Goal: Information Seeking & Learning: Find specific fact

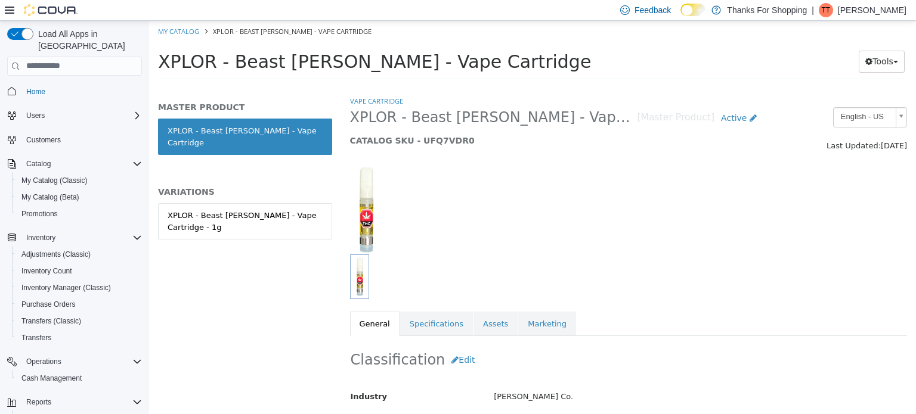
scroll to position [324, 0]
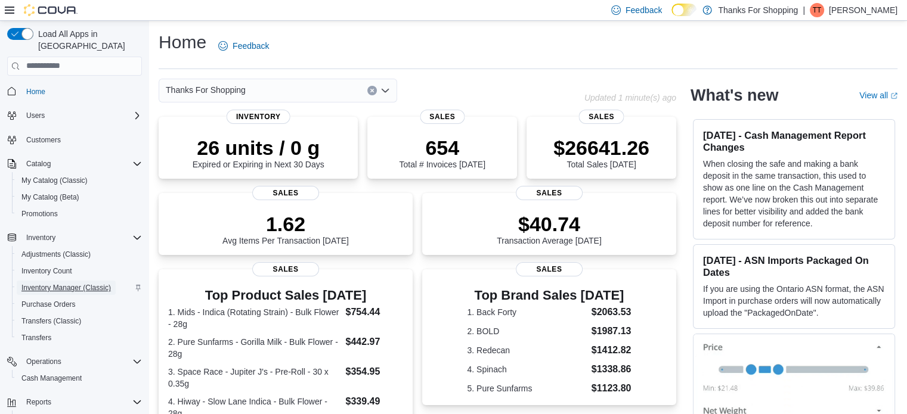
click at [54, 283] on span "Inventory Manager (Classic)" at bounding box center [65, 288] width 89 height 10
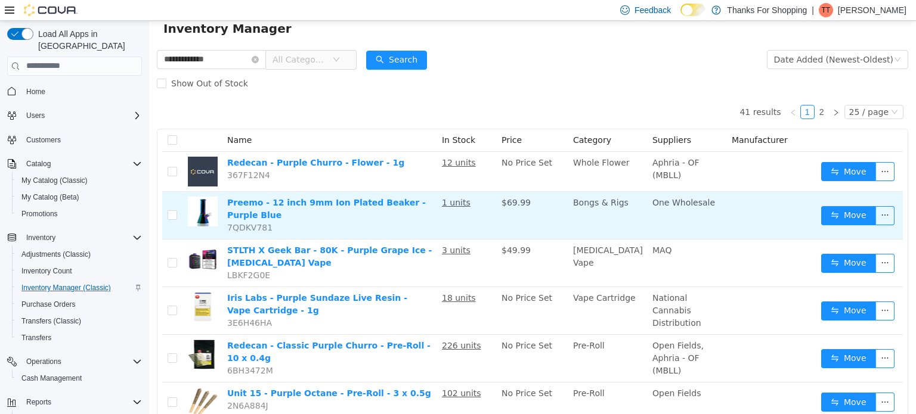
scroll to position [60, 0]
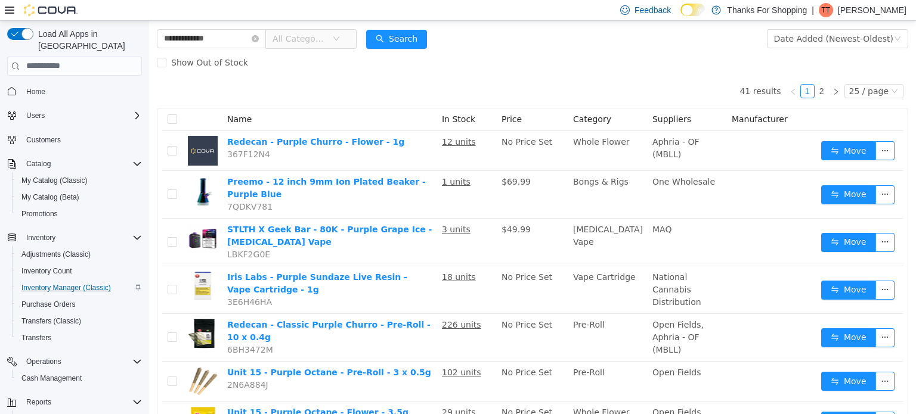
click at [340, 38] on icon "icon: down" at bounding box center [336, 38] width 7 height 7
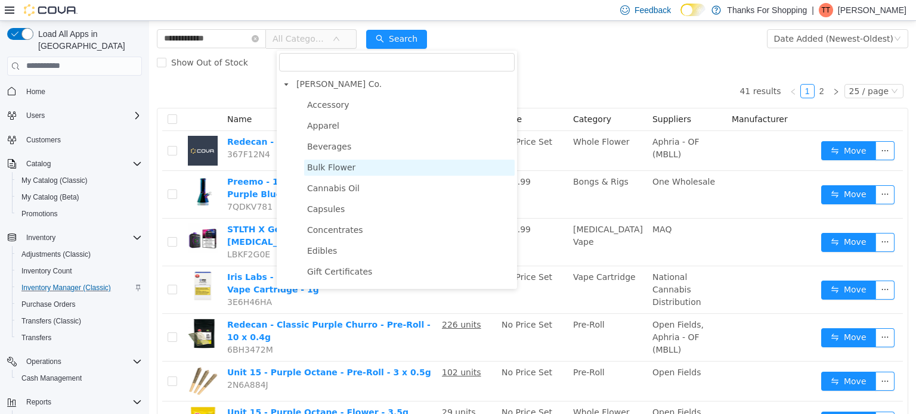
click at [320, 170] on span "Bulk Flower" at bounding box center [331, 167] width 48 height 10
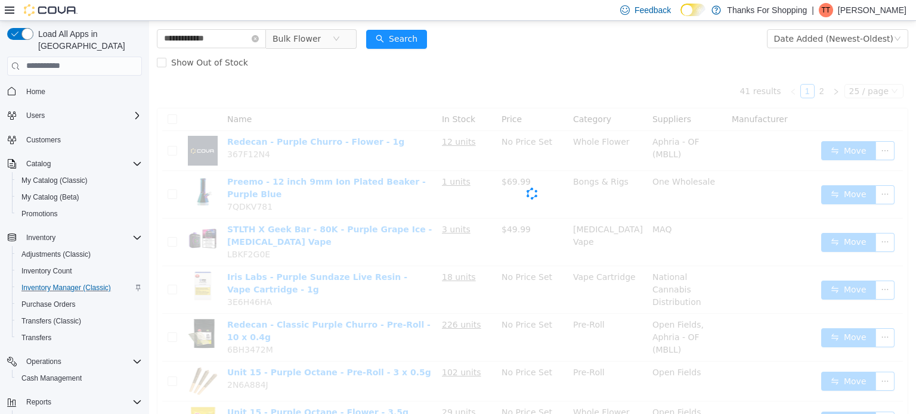
scroll to position [0, 0]
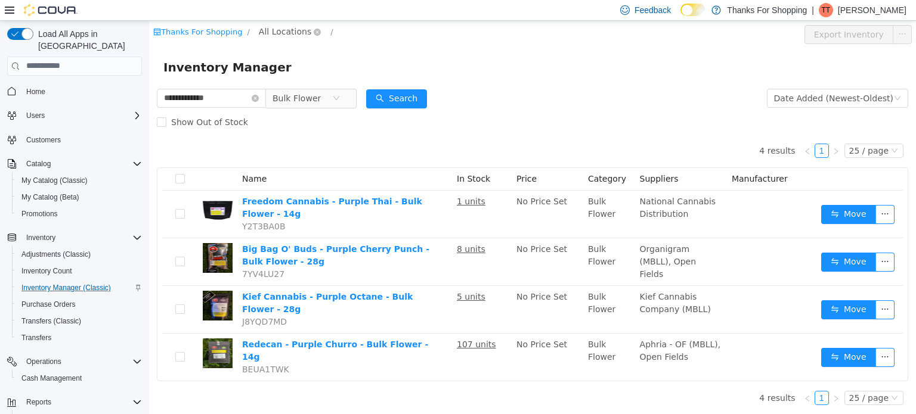
click at [284, 38] on span "All Locations" at bounding box center [285, 30] width 52 height 13
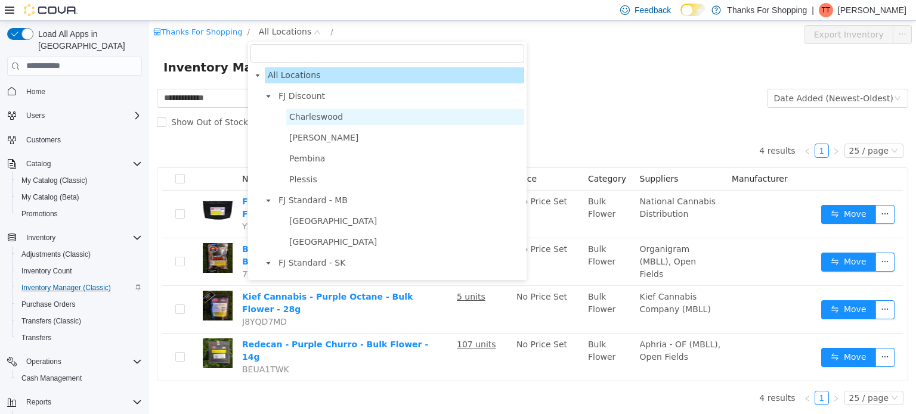
click at [302, 120] on span "Charleswood" at bounding box center [316, 116] width 54 height 10
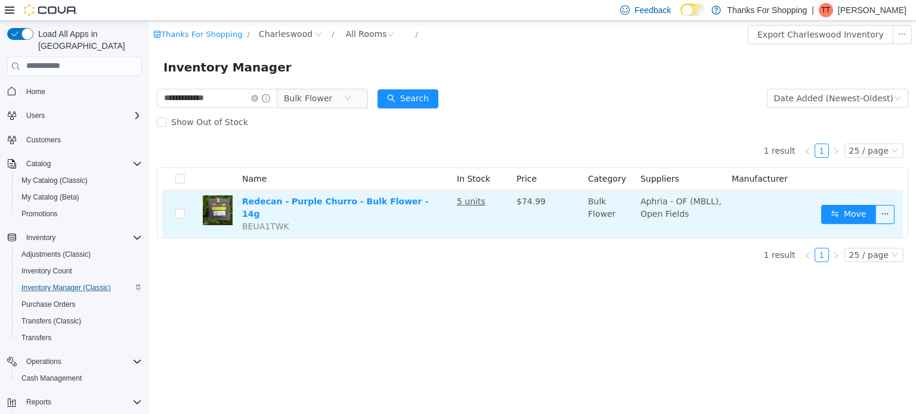
click at [328, 211] on td "Redecan - Purple Churro - Bulk Flower - 14g BEUA1TWK" at bounding box center [344, 213] width 215 height 47
click at [352, 200] on link "Redecan - Purple Churro - Bulk Flower - 14g" at bounding box center [335, 207] width 186 height 22
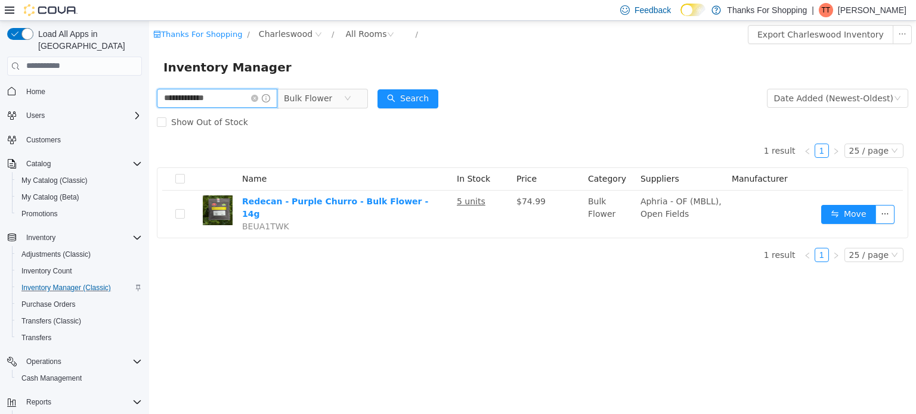
drag, startPoint x: 221, startPoint y: 97, endPoint x: 129, endPoint y: 94, distance: 91.9
click at [149, 94] on html "**********" at bounding box center [532, 216] width 767 height 393
type input "*******"
click at [351, 98] on icon "icon: close-circle" at bounding box center [347, 97] width 7 height 7
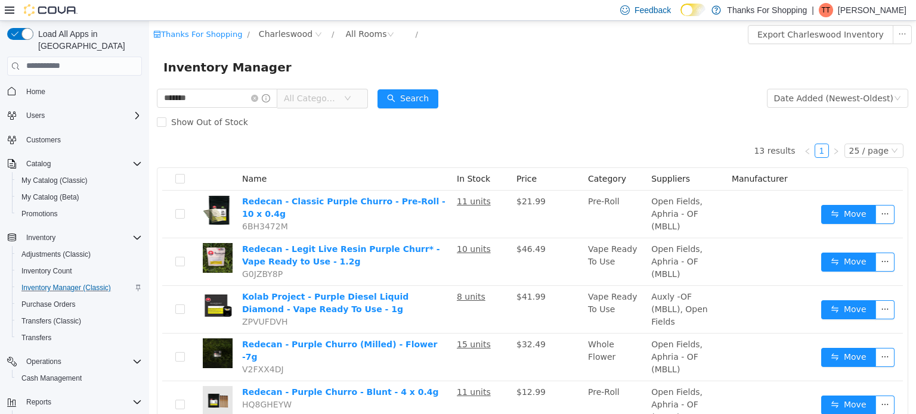
click at [358, 103] on span "All Categories" at bounding box center [318, 97] width 82 height 19
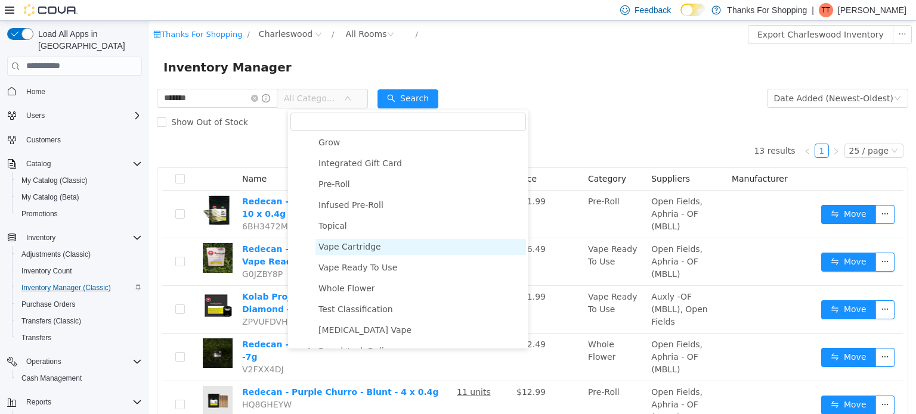
scroll to position [238, 0]
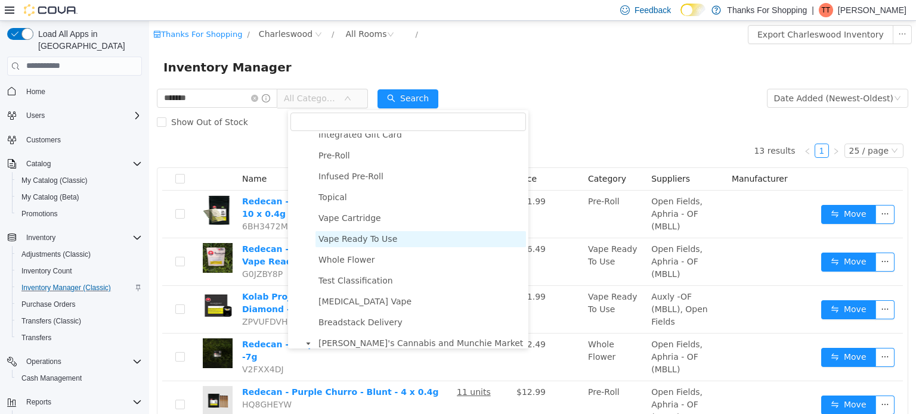
click at [343, 243] on span "Vape Ready To Use" at bounding box center [357, 239] width 79 height 10
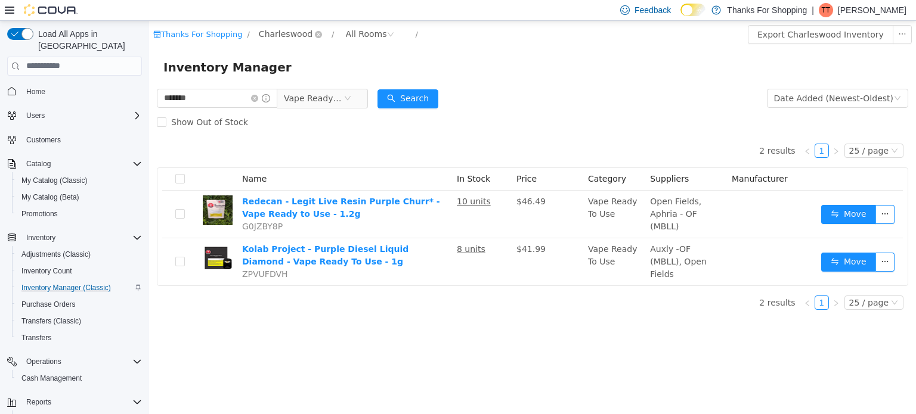
click at [282, 31] on span "Charleswood" at bounding box center [286, 33] width 54 height 13
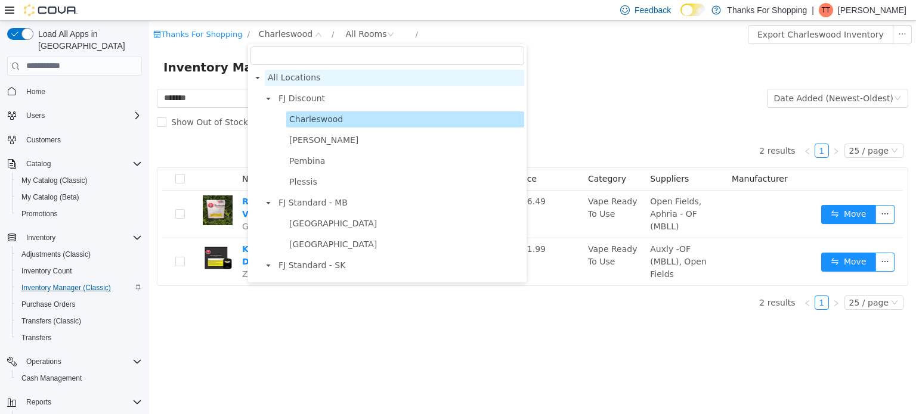
click at [293, 79] on span "All Locations" at bounding box center [294, 77] width 52 height 10
click at [323, 120] on span "Charleswood" at bounding box center [316, 119] width 54 height 10
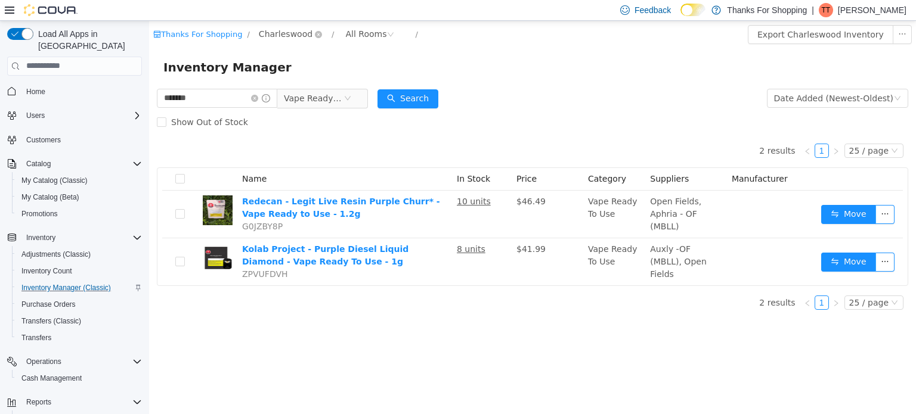
click at [274, 34] on span "Charleswood" at bounding box center [286, 33] width 54 height 13
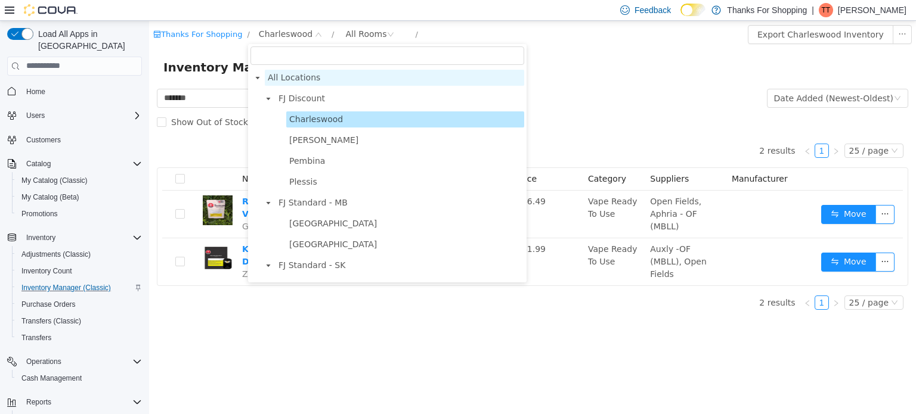
click at [293, 79] on span "All Locations" at bounding box center [294, 77] width 52 height 10
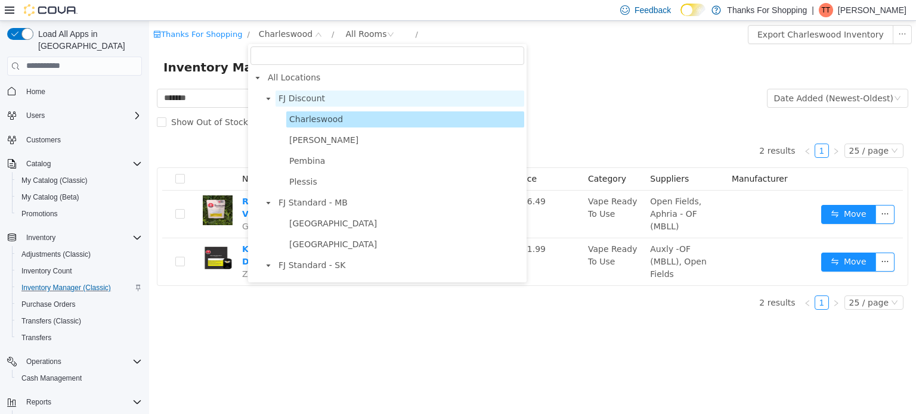
click at [303, 94] on span "FJ Discount" at bounding box center [301, 98] width 46 height 10
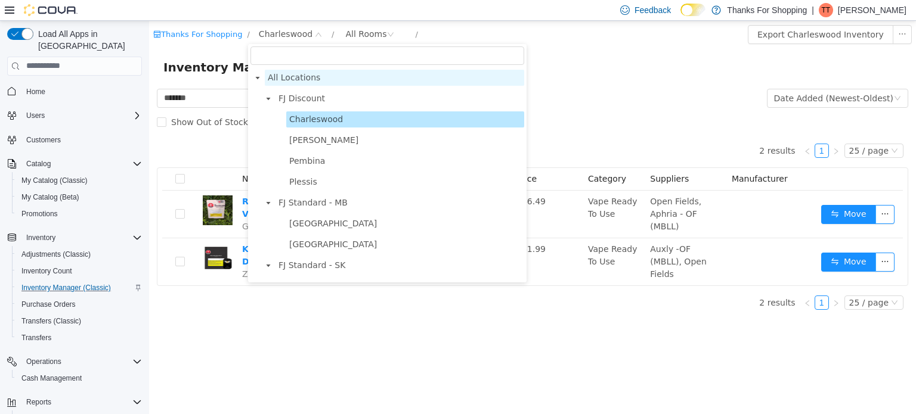
click at [303, 79] on span "All Locations" at bounding box center [294, 77] width 52 height 10
click at [470, 50] on div "Inventory Manager" at bounding box center [532, 67] width 767 height 38
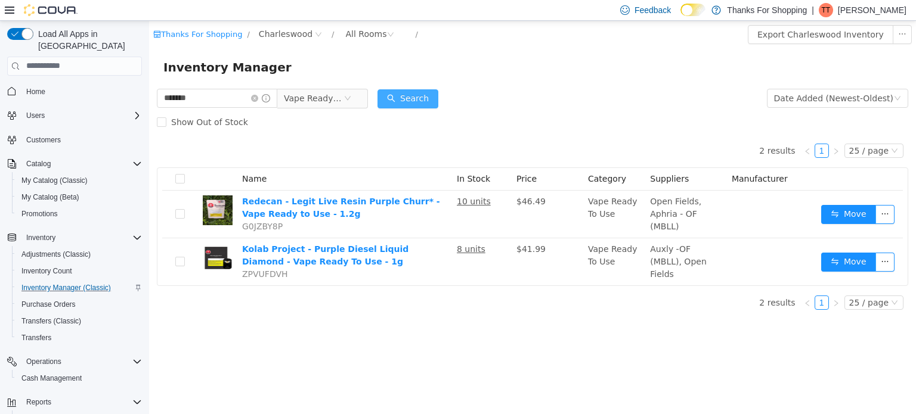
click at [425, 97] on button "Search" at bounding box center [407, 98] width 61 height 19
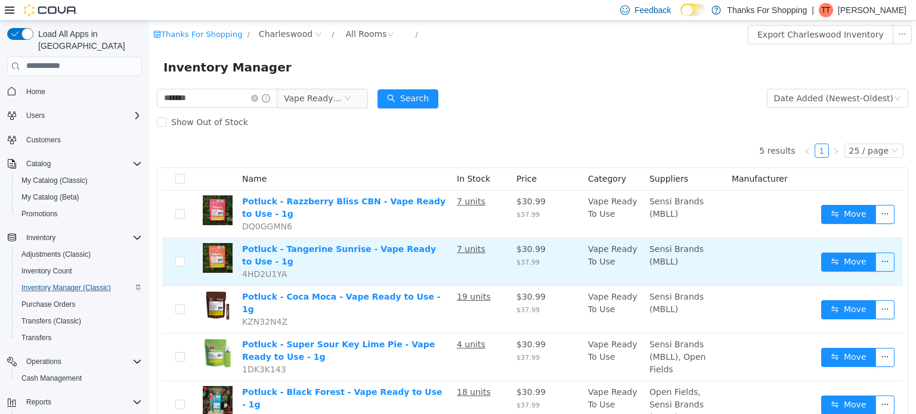
click at [331, 258] on td "Potluck - Tangerine Sunrise - Vape Ready to Use - 1g 4HD2U1YA" at bounding box center [344, 262] width 215 height 48
click at [330, 247] on link "Potluck - Tangerine Sunrise - Vape Ready to Use - 1g" at bounding box center [339, 255] width 194 height 22
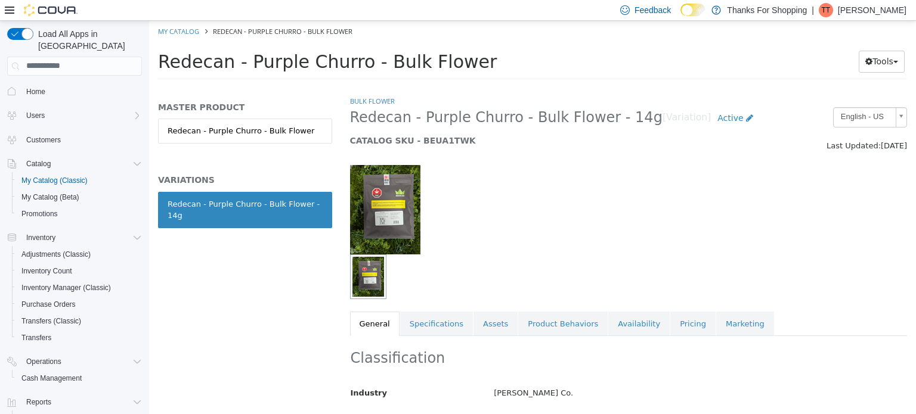
scroll to position [119, 0]
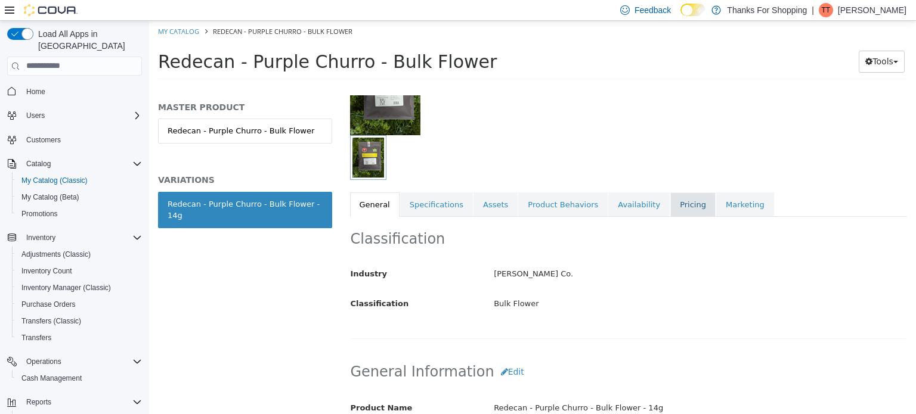
click at [670, 202] on link "Pricing" at bounding box center [692, 204] width 45 height 25
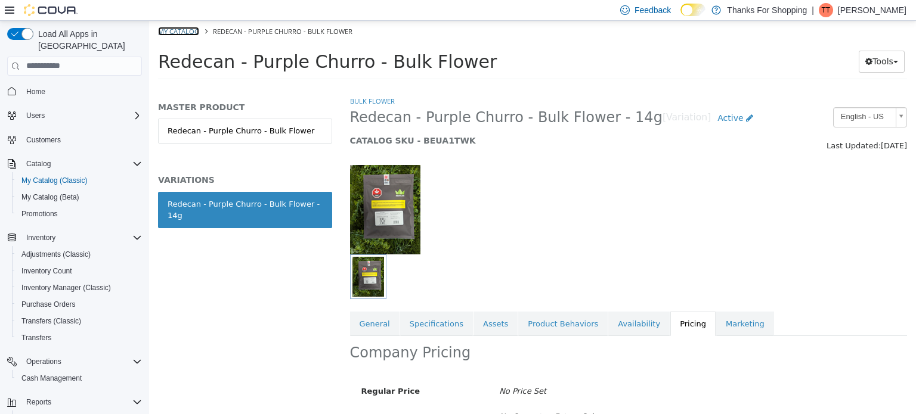
click at [179, 33] on link "My Catalog" at bounding box center [178, 30] width 41 height 9
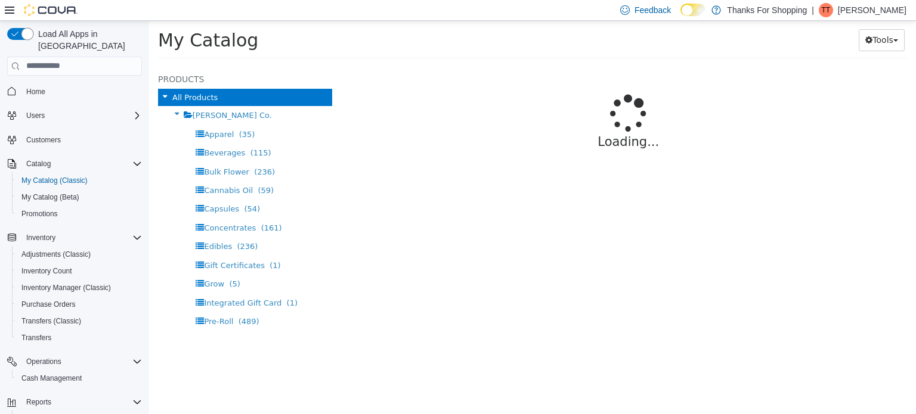
select select "**********"
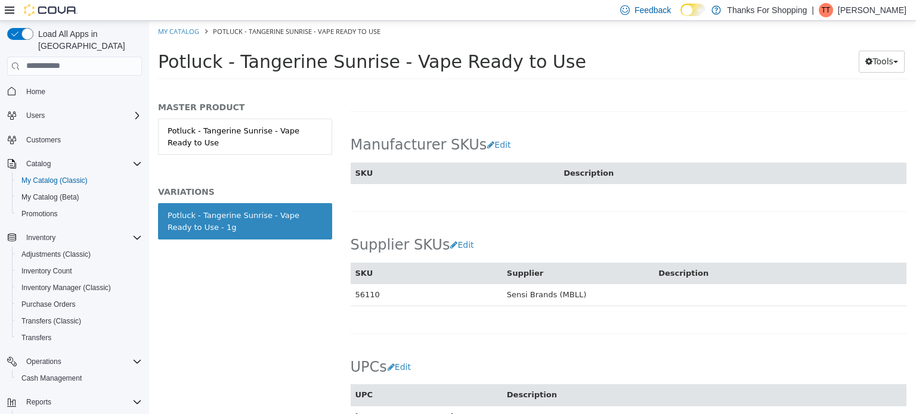
scroll to position [715, 0]
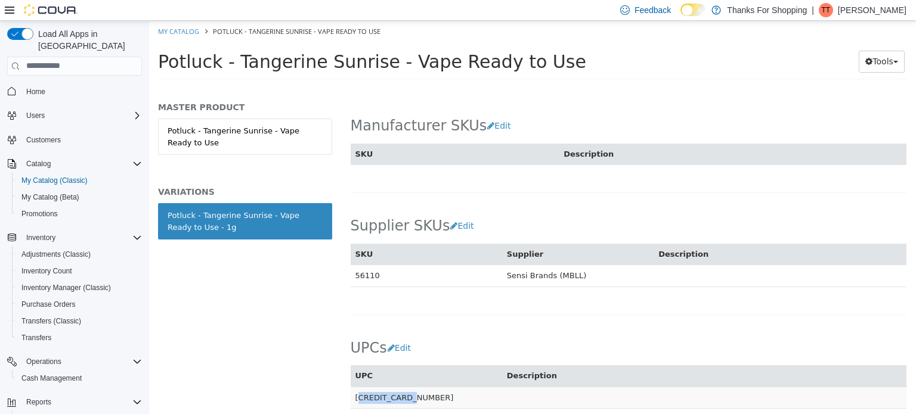
drag, startPoint x: 405, startPoint y: 386, endPoint x: 352, endPoint y: 383, distance: 53.7
click at [353, 386] on td "[CREDIT_CARD_NUMBER]" at bounding box center [426, 397] width 151 height 22
copy td "[CREDIT_CARD_NUMBER]"
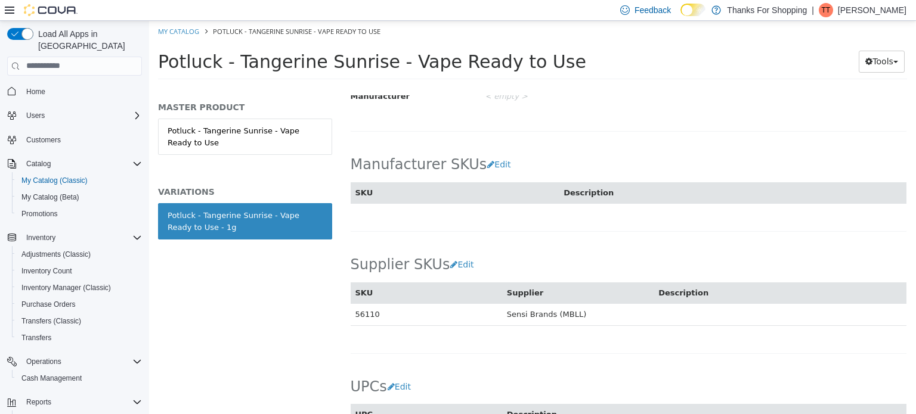
scroll to position [656, 0]
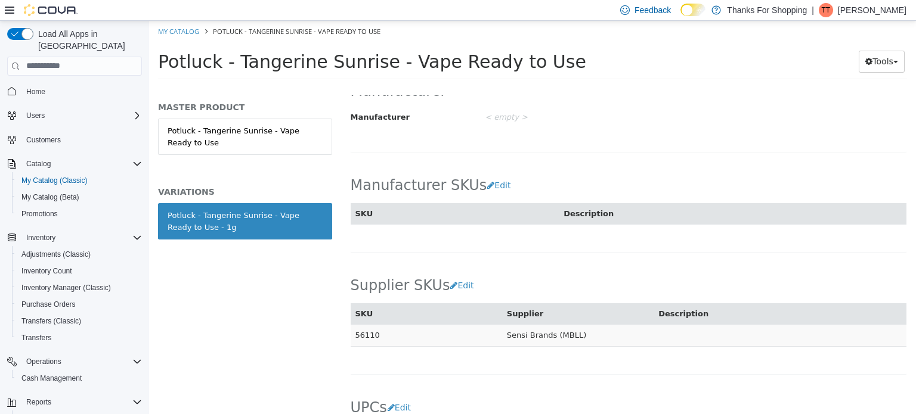
drag, startPoint x: 377, startPoint y: 321, endPoint x: 351, endPoint y: 325, distance: 25.9
click at [351, 325] on td "56110" at bounding box center [426, 335] width 151 height 22
copy td "56110"
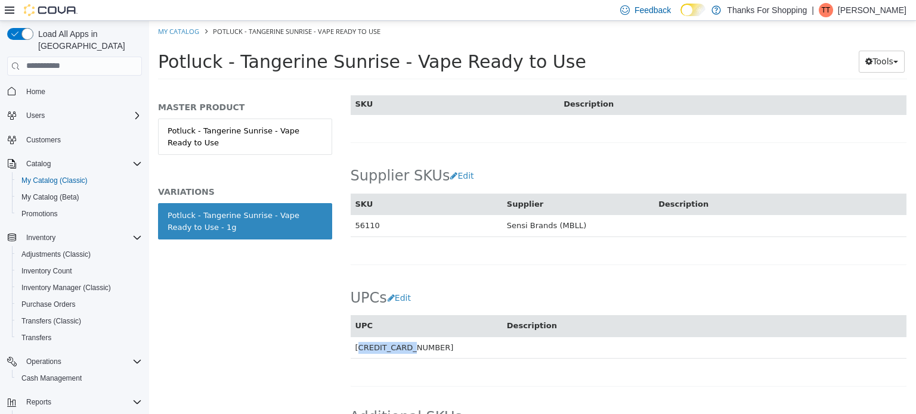
scroll to position [799, 0]
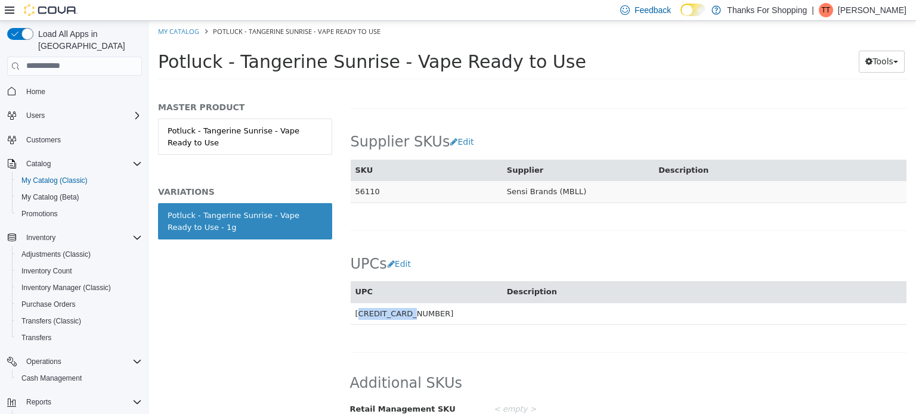
drag, startPoint x: 504, startPoint y: 179, endPoint x: 576, endPoint y: 176, distance: 71.6
click at [576, 181] on td "Sensi Brands (MBLL)" at bounding box center [577, 192] width 151 height 22
copy td "Sensi Brands (MBLL)"
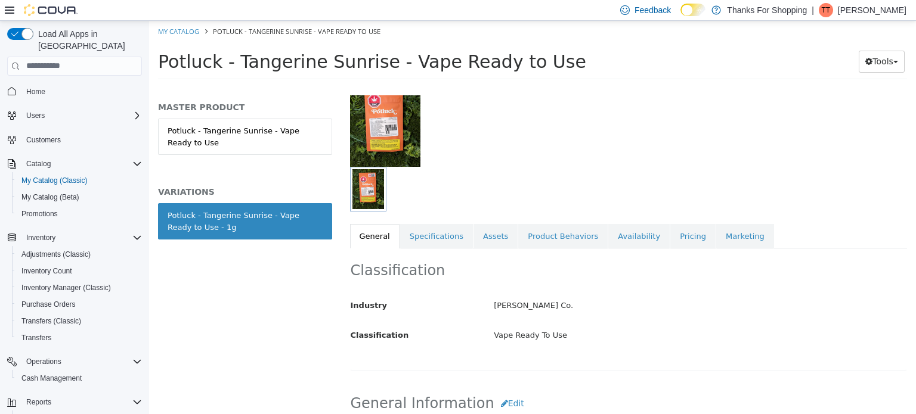
scroll to position [85, 0]
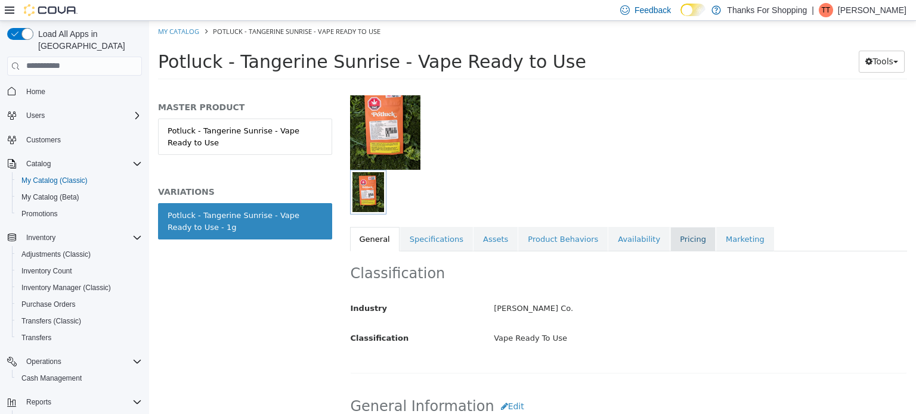
click at [670, 246] on link "Pricing" at bounding box center [692, 239] width 45 height 25
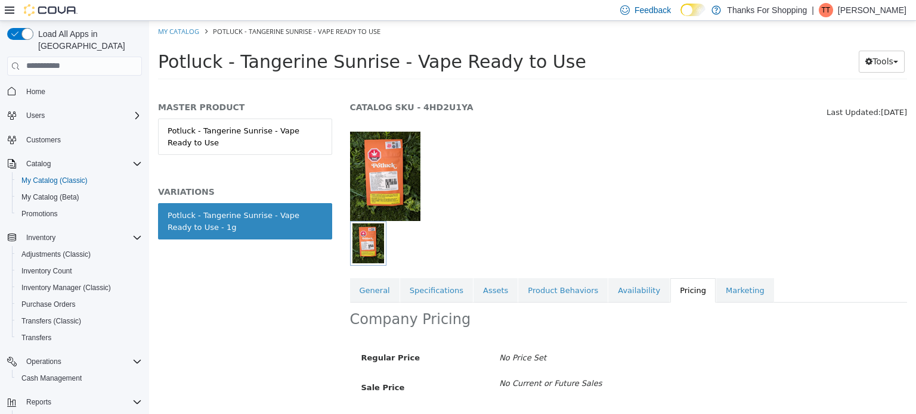
scroll to position [103, 0]
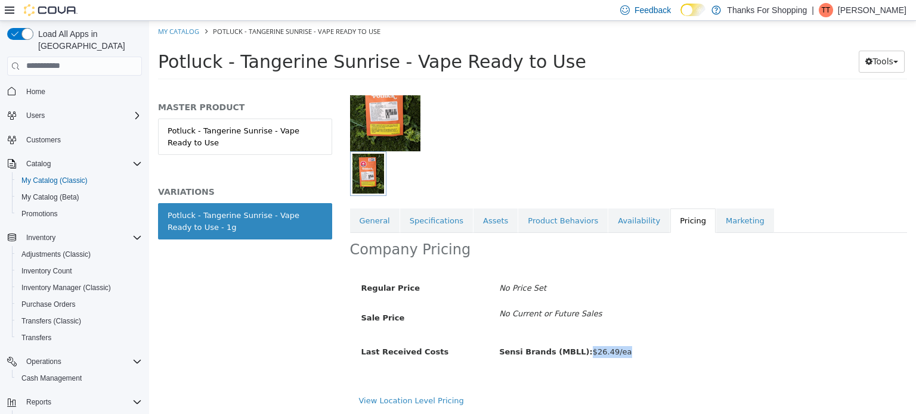
drag, startPoint x: 621, startPoint y: 347, endPoint x: 578, endPoint y: 354, distance: 42.9
click at [578, 354] on div "Sensi Brands (MBLL): $26.49/ea" at bounding box center [697, 352] width 414 height 21
copy span "$26.49/ea"
